Goal: Check status: Check status

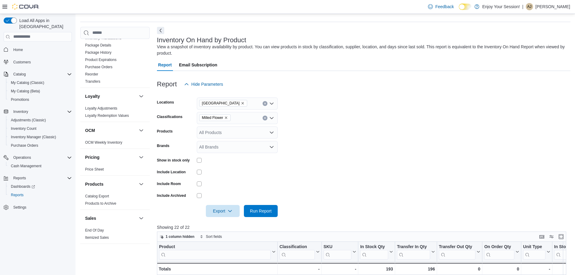
scroll to position [162, 0]
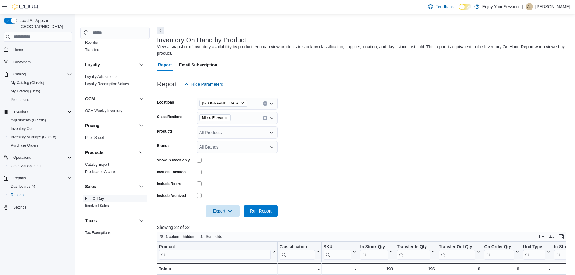
click at [93, 199] on link "End Of Day" at bounding box center [94, 198] width 19 height 4
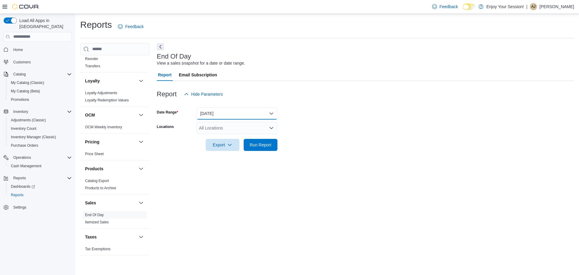
click at [230, 112] on button "[DATE]" at bounding box center [237, 113] width 81 height 12
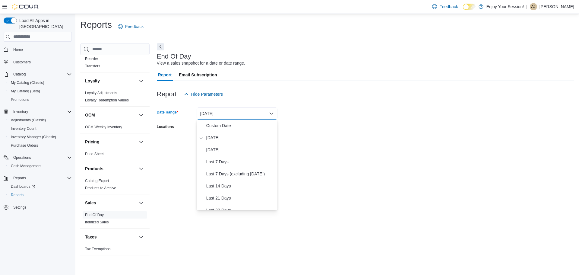
click at [284, 88] on div "Report Hide Parameters" at bounding box center [366, 94] width 418 height 12
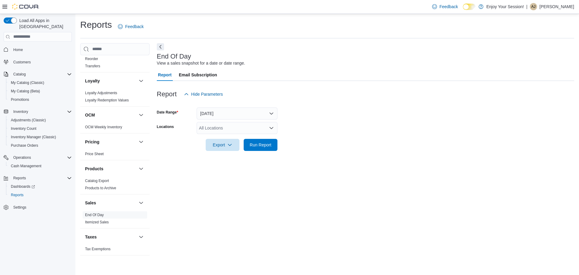
click at [250, 123] on div "All Locations" at bounding box center [237, 128] width 81 height 12
type input "****"
click at [260, 138] on div "[GEOGRAPHIC_DATA]" at bounding box center [237, 138] width 74 height 6
click at [299, 125] on form "Date Range [DATE] Locations [GEOGRAPHIC_DATA] Export Run Report" at bounding box center [366, 125] width 418 height 51
click at [260, 148] on span "Run Report" at bounding box center [260, 145] width 27 height 12
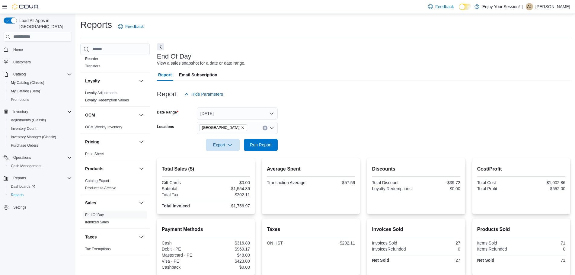
scroll to position [51, 0]
